Goal: Task Accomplishment & Management: Use online tool/utility

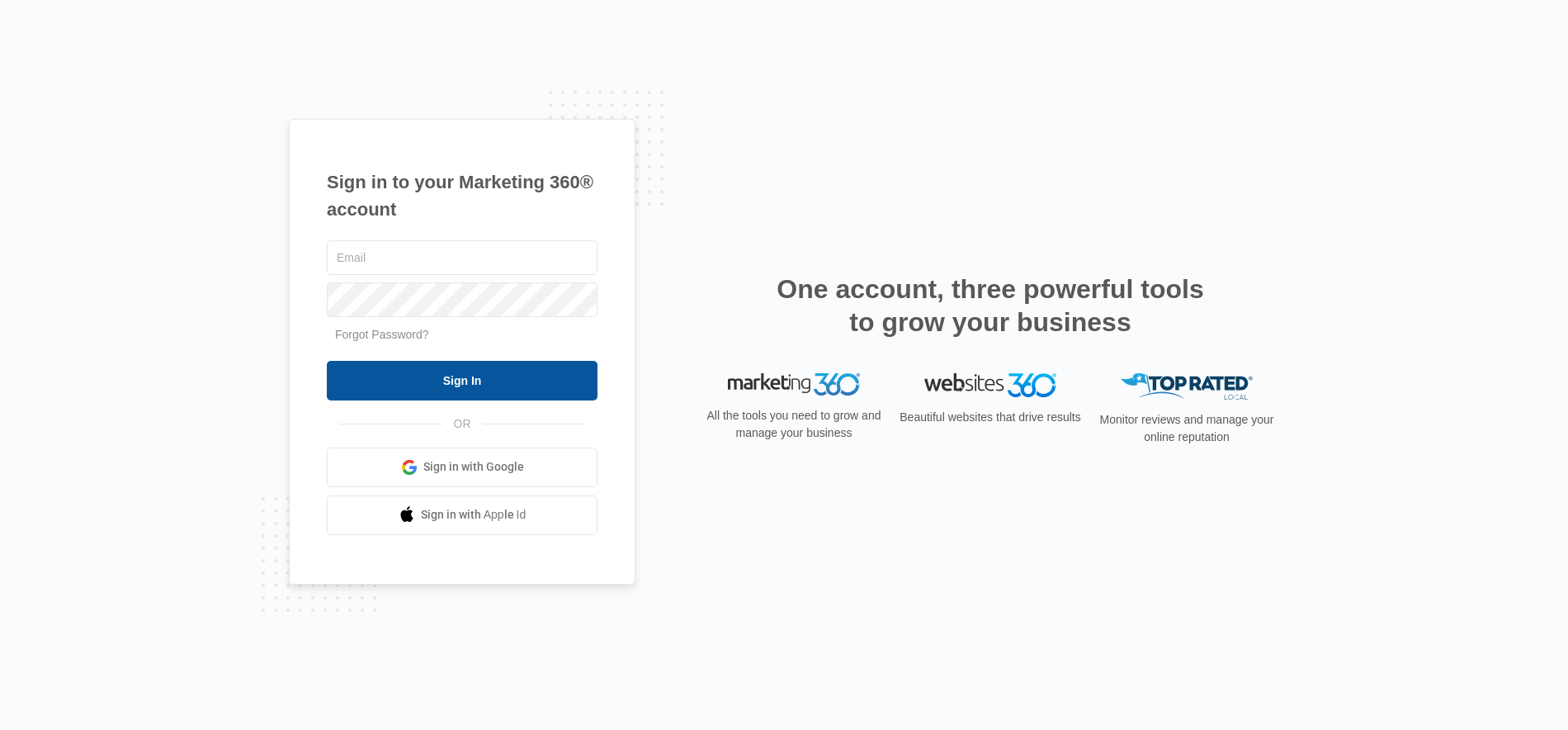
type input "[PERSON_NAME][EMAIL_ADDRESS][DOMAIN_NAME]"
click at [437, 386] on input "Sign In" at bounding box center [463, 380] width 271 height 40
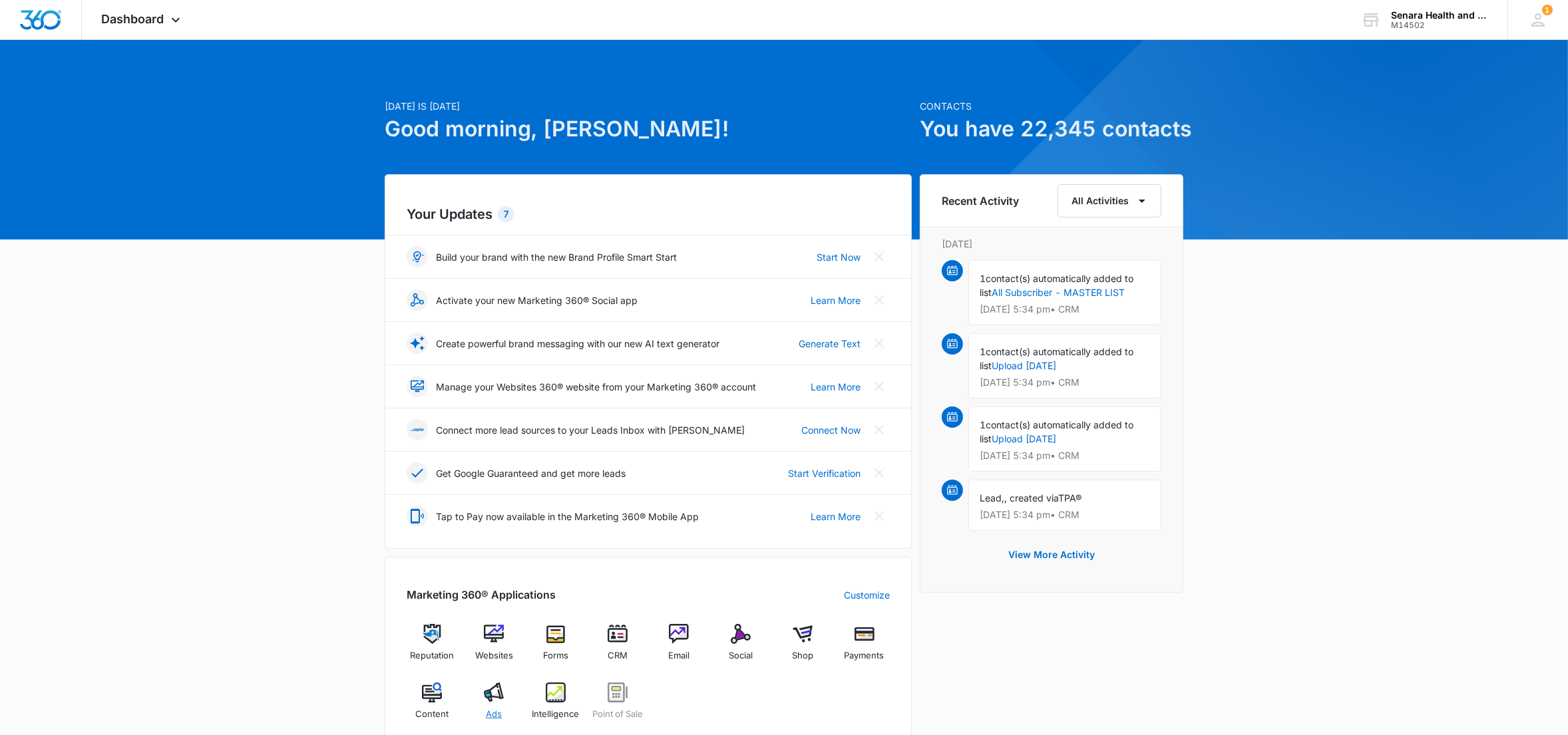
click at [486, 704] on div "Ads" at bounding box center [494, 706] width 52 height 48
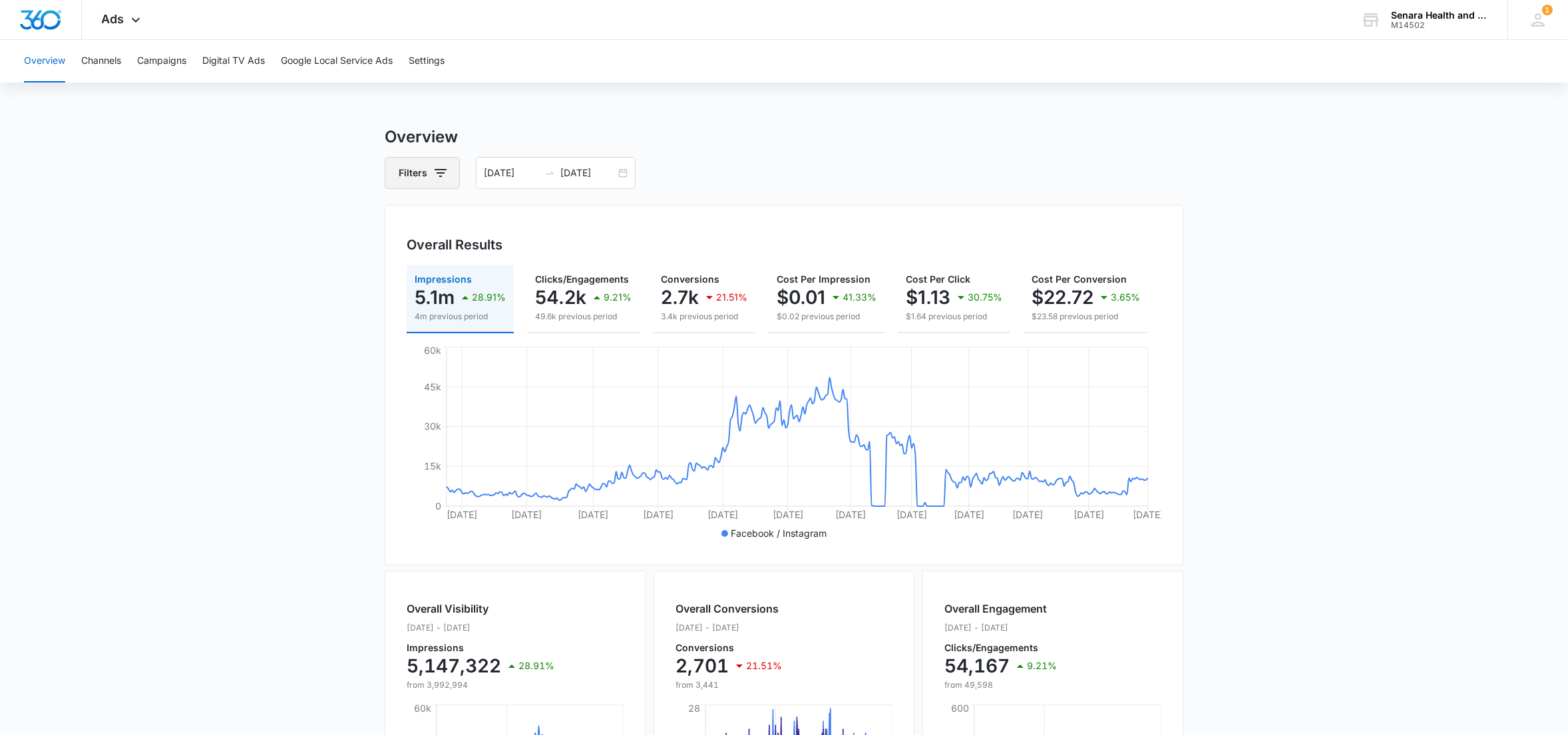
click at [427, 177] on button "Filters" at bounding box center [422, 172] width 75 height 32
click at [151, 60] on button "Campaigns" at bounding box center [162, 61] width 49 height 43
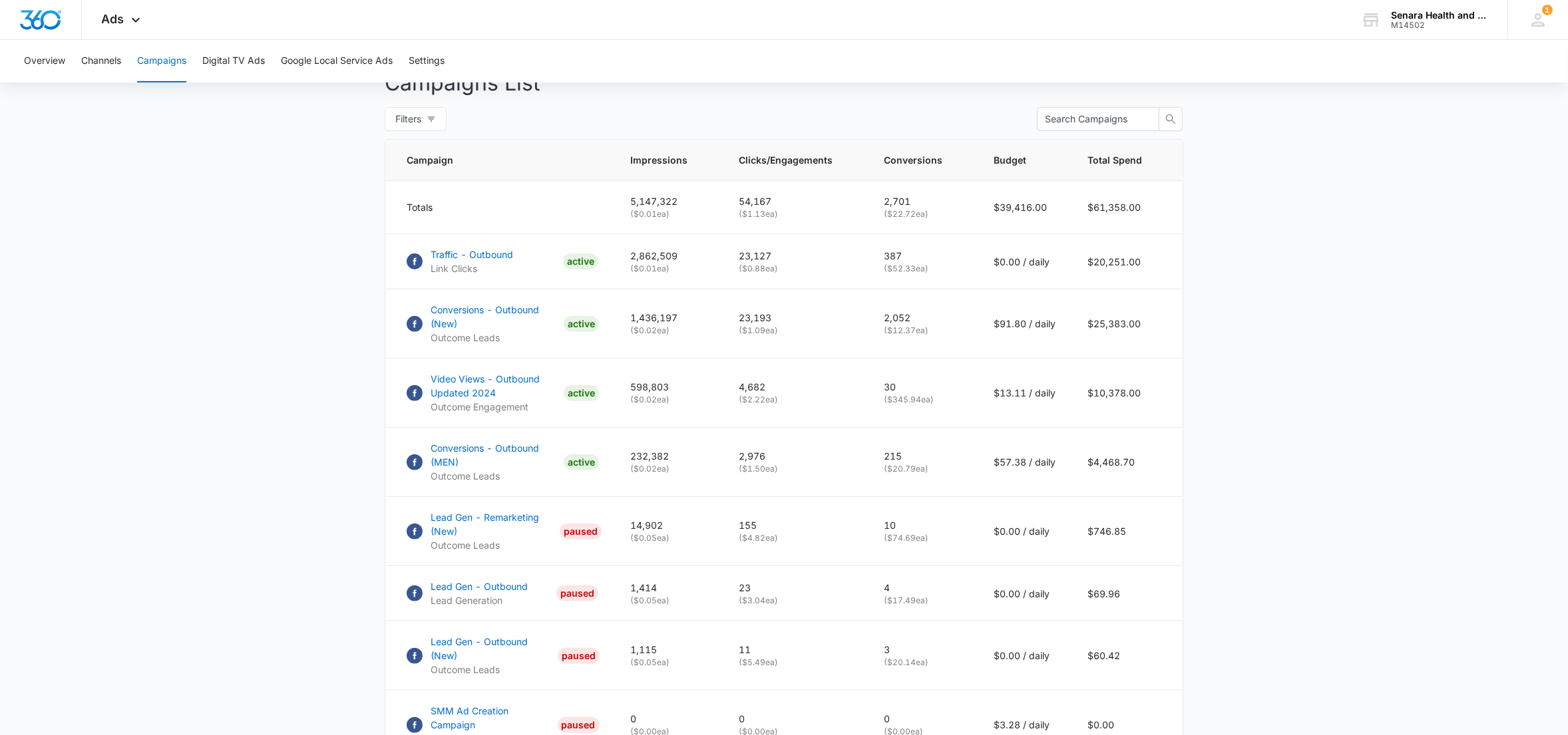
scroll to position [508, 0]
click at [459, 265] on p "Traffic - Outbound" at bounding box center [472, 257] width 83 height 14
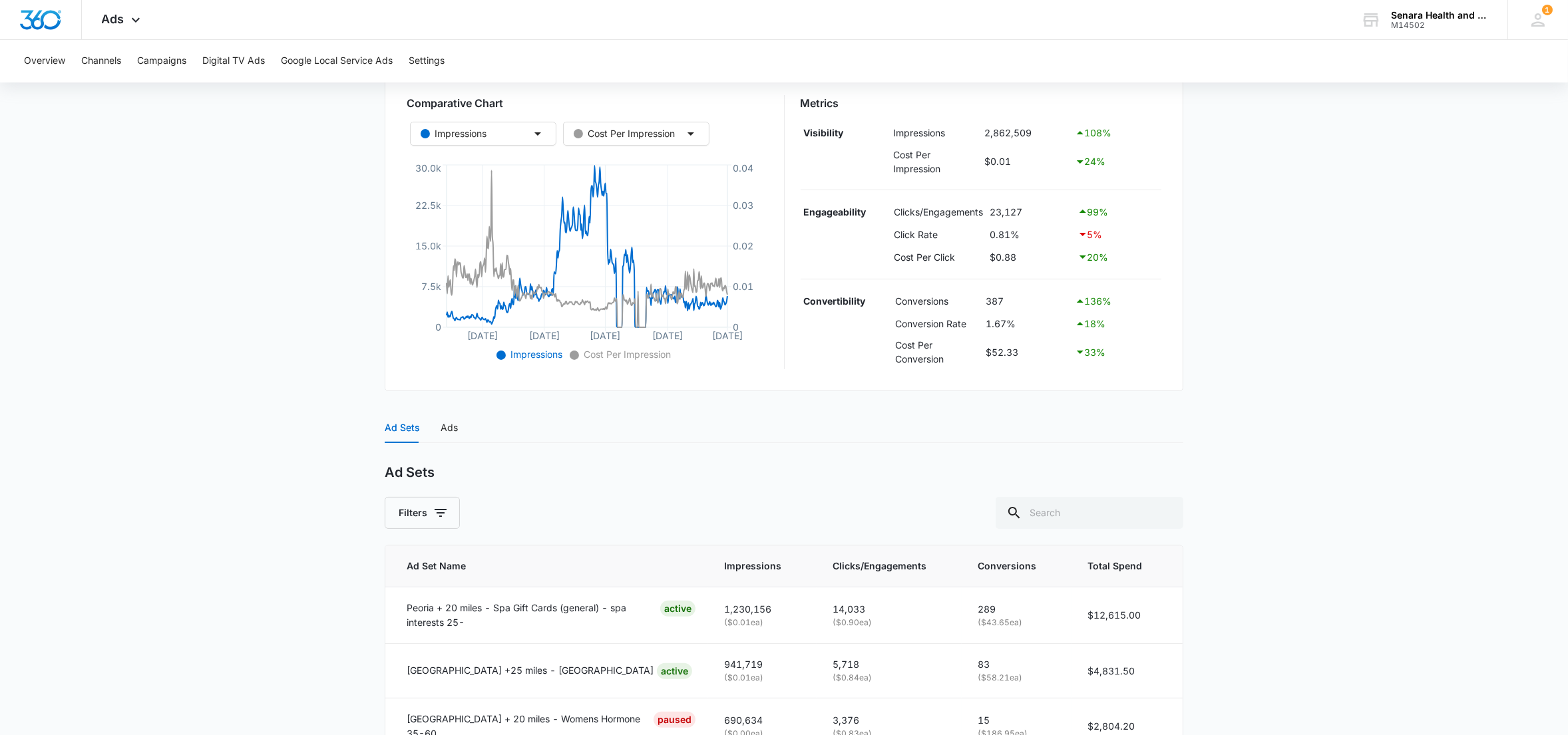
scroll to position [358, 0]
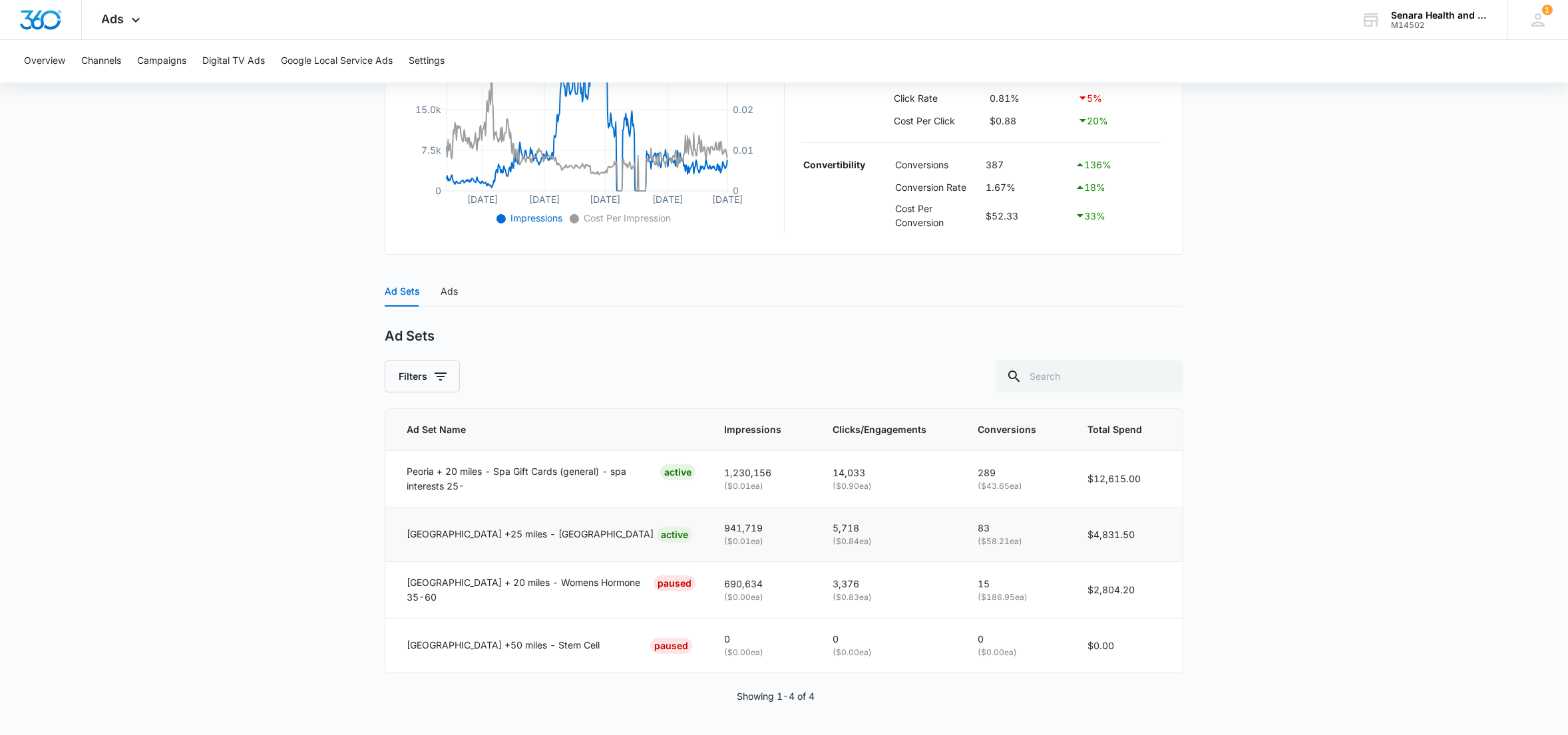
click at [446, 535] on p "[GEOGRAPHIC_DATA] +25 miles - [GEOGRAPHIC_DATA]" at bounding box center [530, 534] width 247 height 15
click at [443, 289] on div "Ads" at bounding box center [450, 291] width 17 height 15
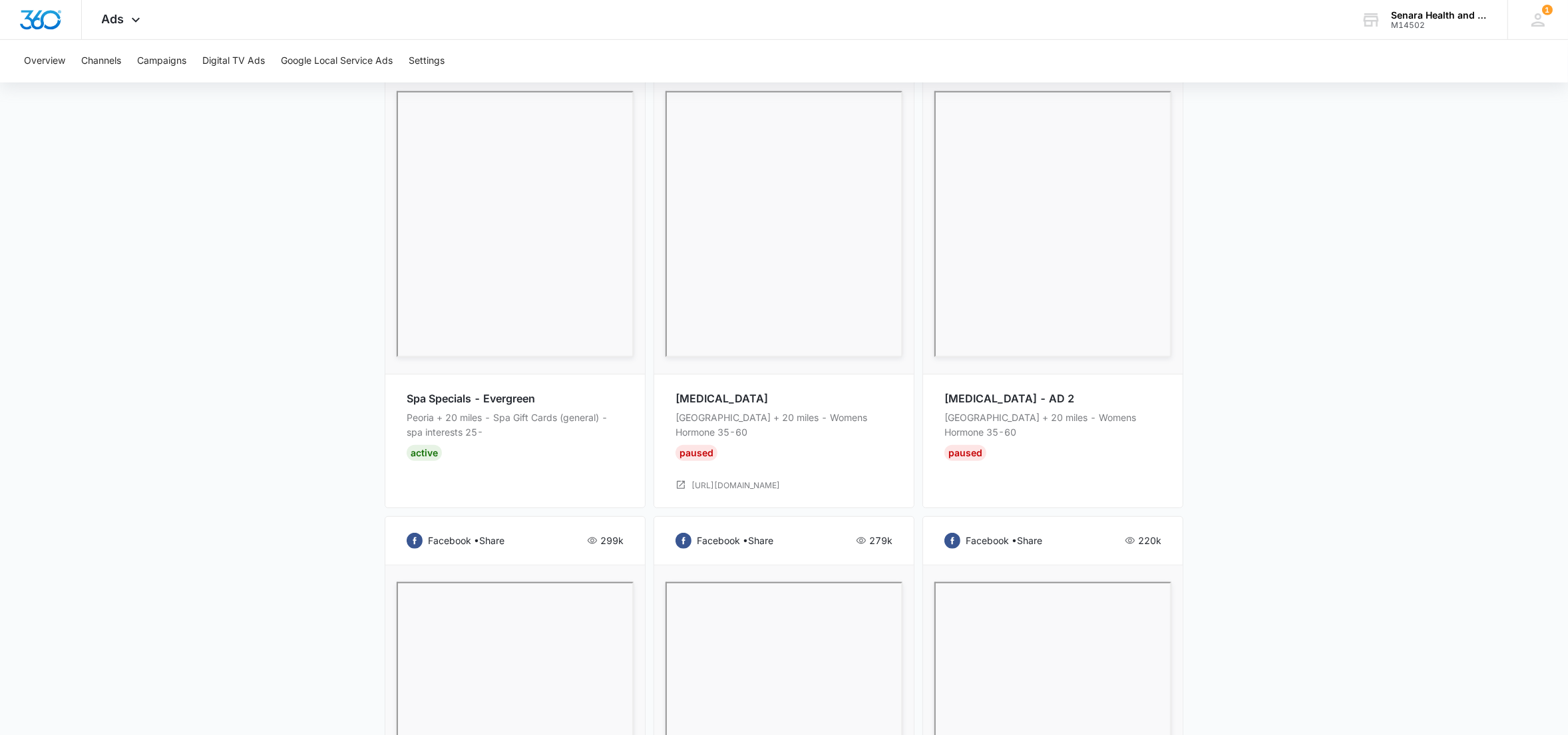
scroll to position [1077, 0]
